Goal: Transaction & Acquisition: Book appointment/travel/reservation

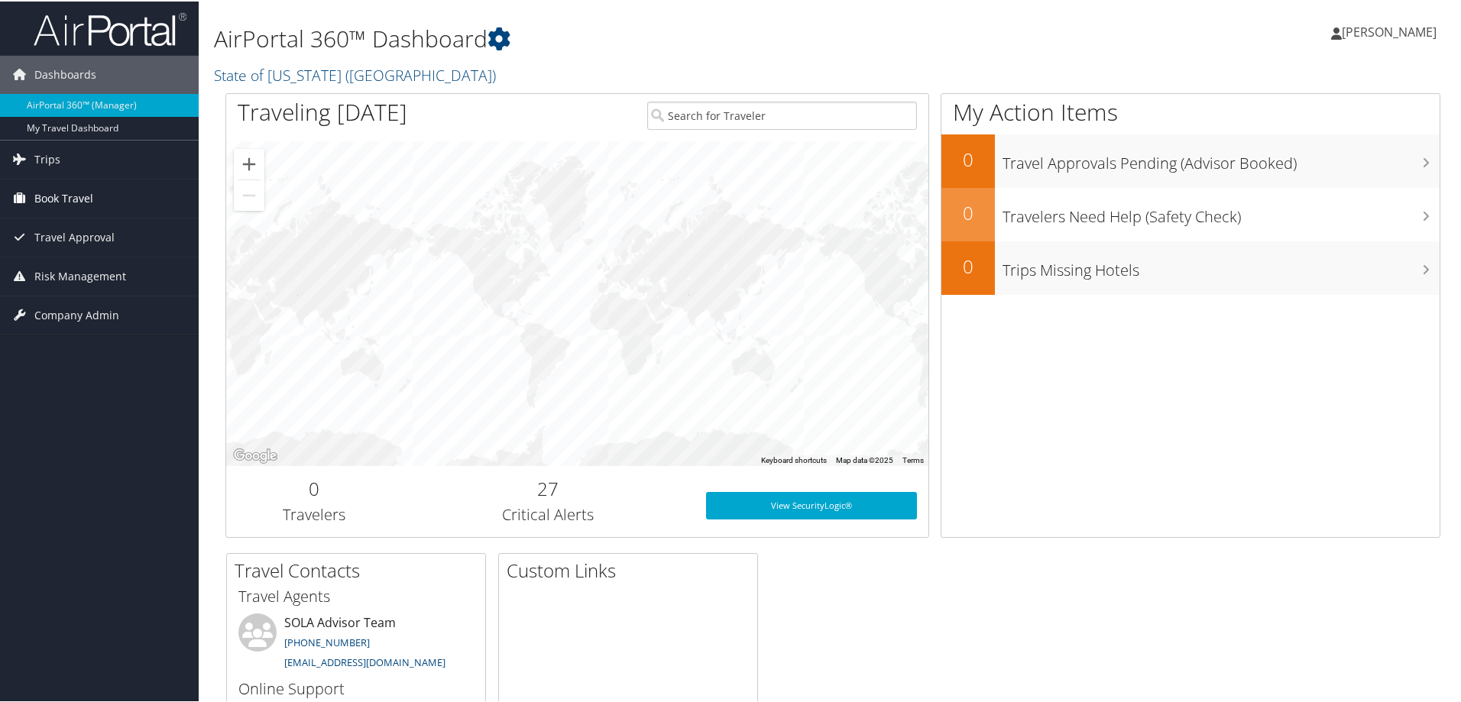
click at [65, 197] on span "Book Travel" at bounding box center [63, 197] width 59 height 38
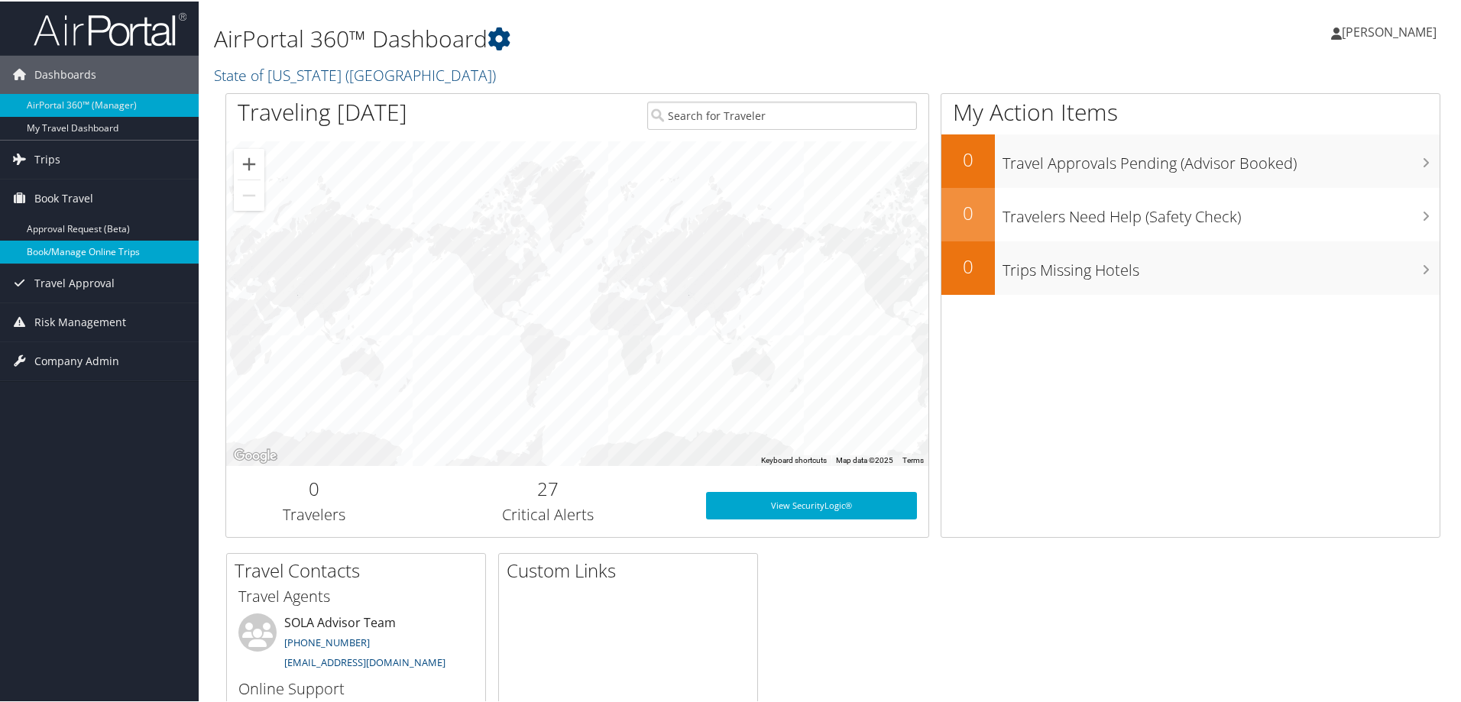
click at [47, 249] on link "Book/Manage Online Trips" at bounding box center [99, 250] width 199 height 23
